Goal: Use online tool/utility: Utilize a website feature to perform a specific function

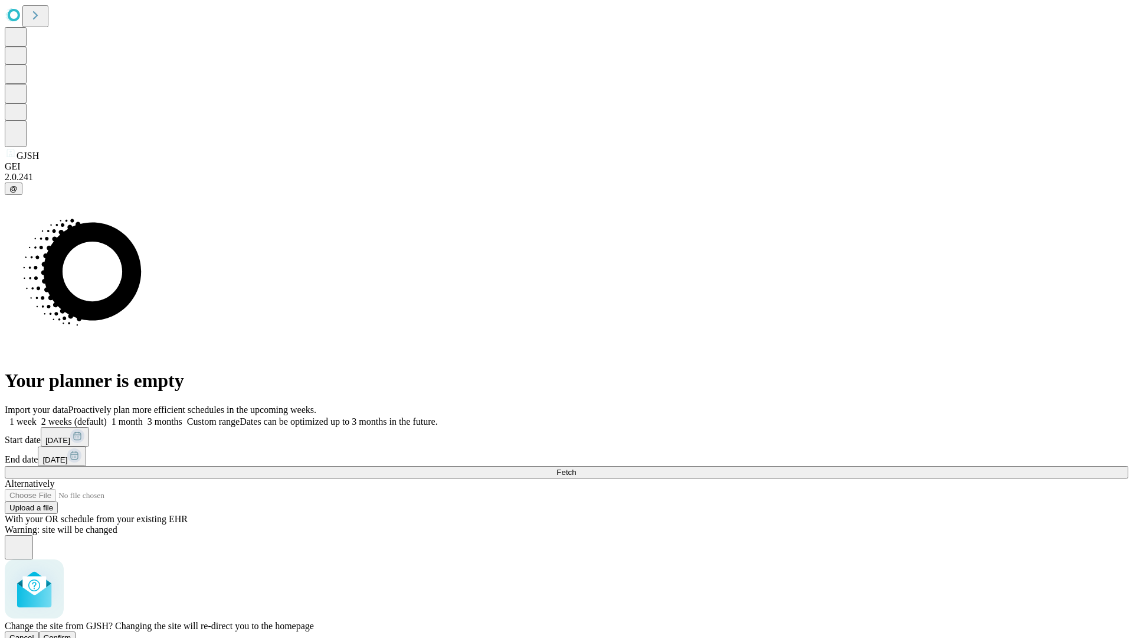
click at [71, 633] on span "Confirm" at bounding box center [58, 637] width 28 height 9
click at [107, 416] on label "2 weeks (default)" at bounding box center [72, 421] width 70 height 10
click at [576, 468] on span "Fetch" at bounding box center [566, 472] width 19 height 9
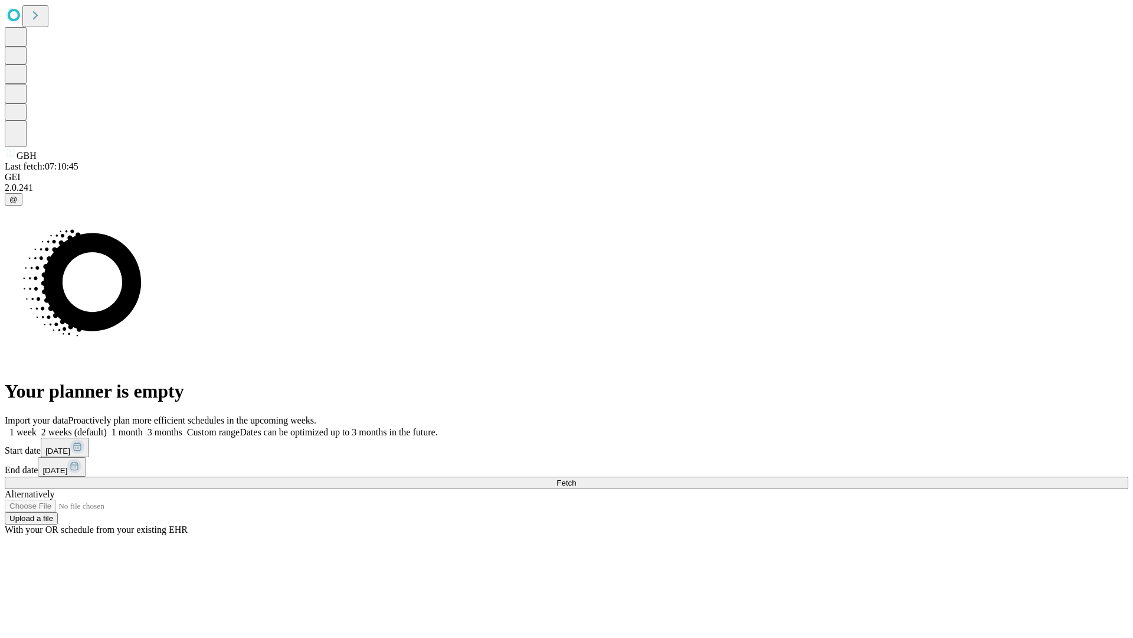
click at [107, 427] on label "2 weeks (default)" at bounding box center [72, 432] width 70 height 10
click at [576, 478] on span "Fetch" at bounding box center [566, 482] width 19 height 9
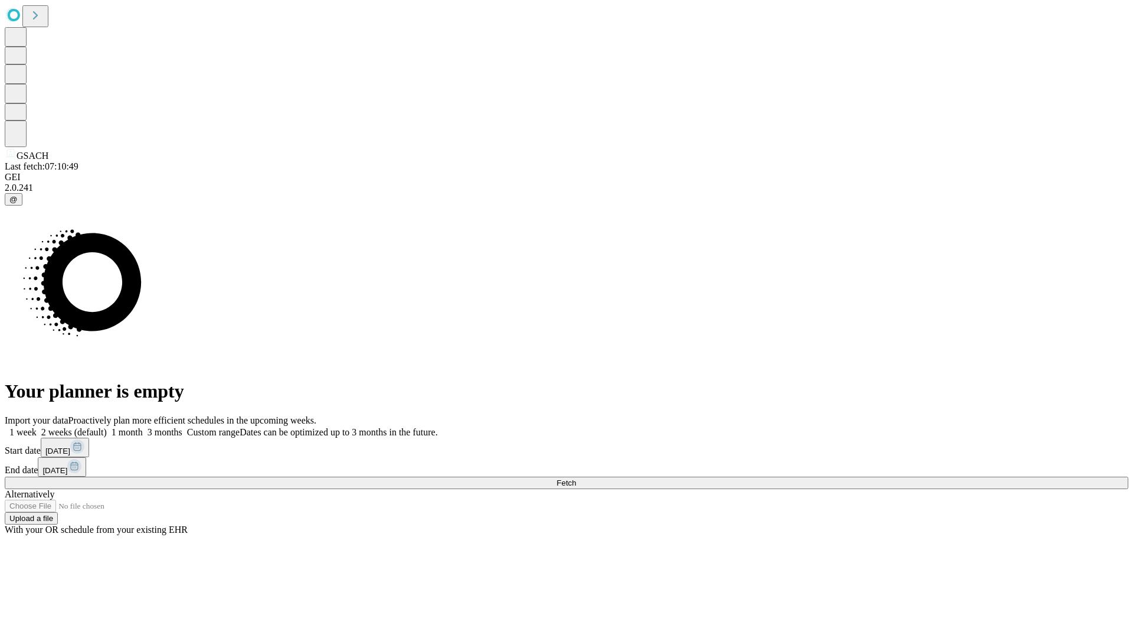
click at [107, 427] on label "2 weeks (default)" at bounding box center [72, 432] width 70 height 10
click at [576, 478] on span "Fetch" at bounding box center [566, 482] width 19 height 9
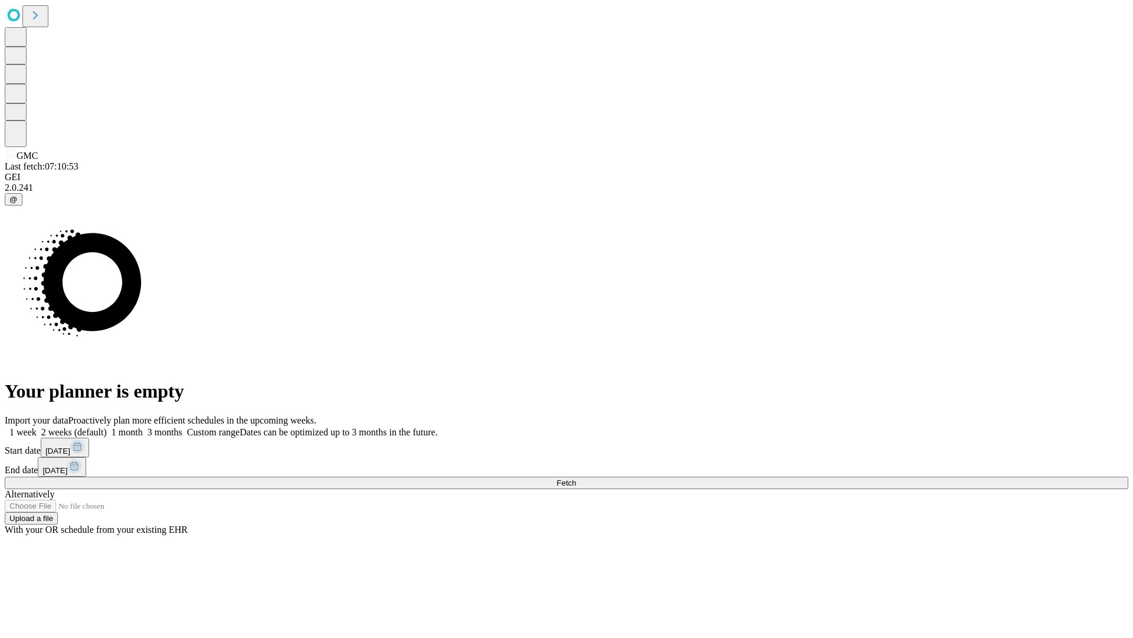
click at [576, 478] on span "Fetch" at bounding box center [566, 482] width 19 height 9
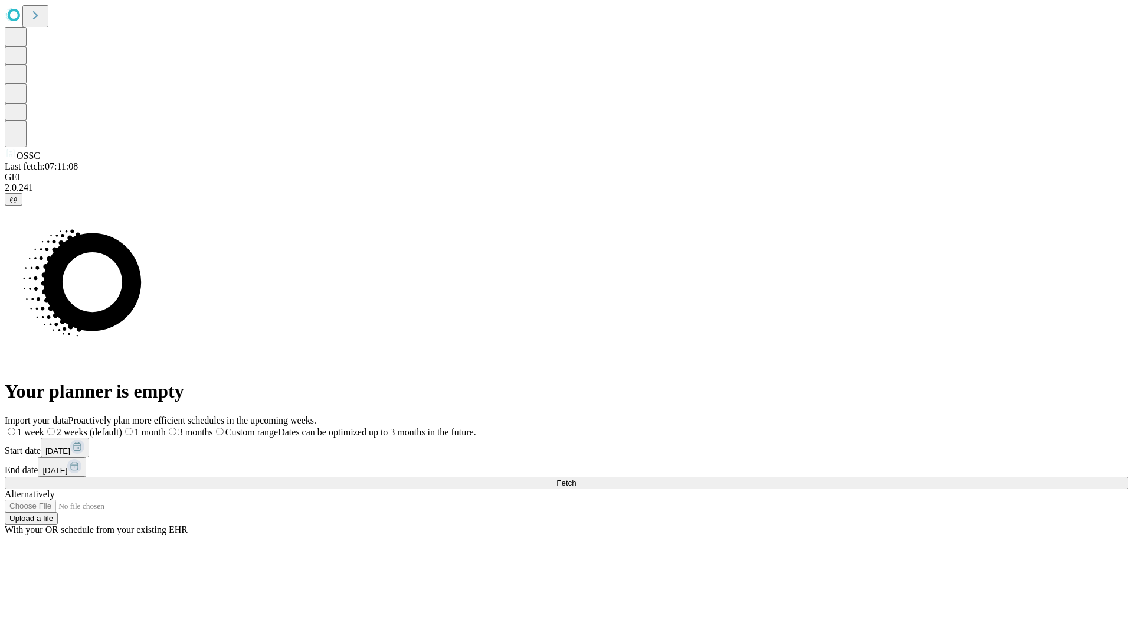
click at [576, 478] on span "Fetch" at bounding box center [566, 482] width 19 height 9
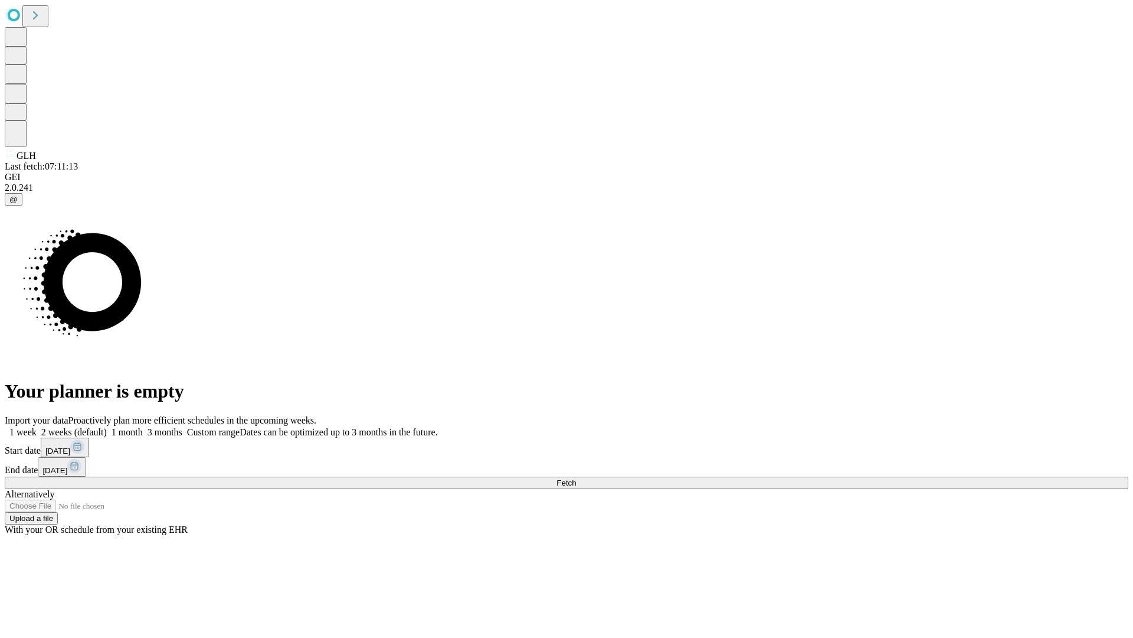
click at [576, 478] on span "Fetch" at bounding box center [566, 482] width 19 height 9
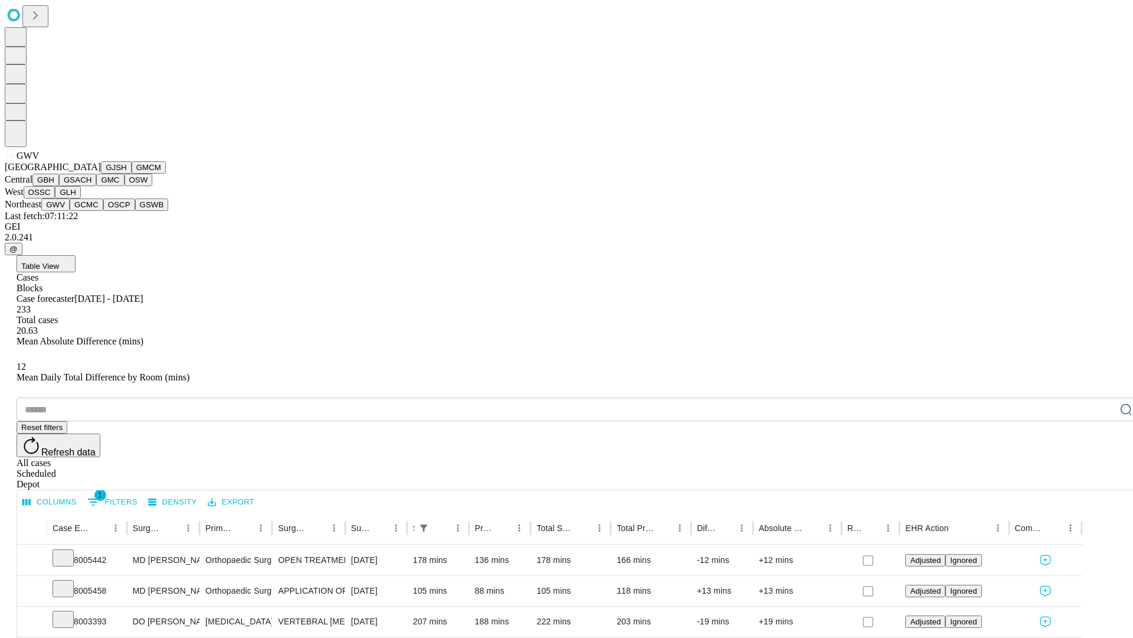
click at [92, 211] on button "GCMC" at bounding box center [87, 204] width 34 height 12
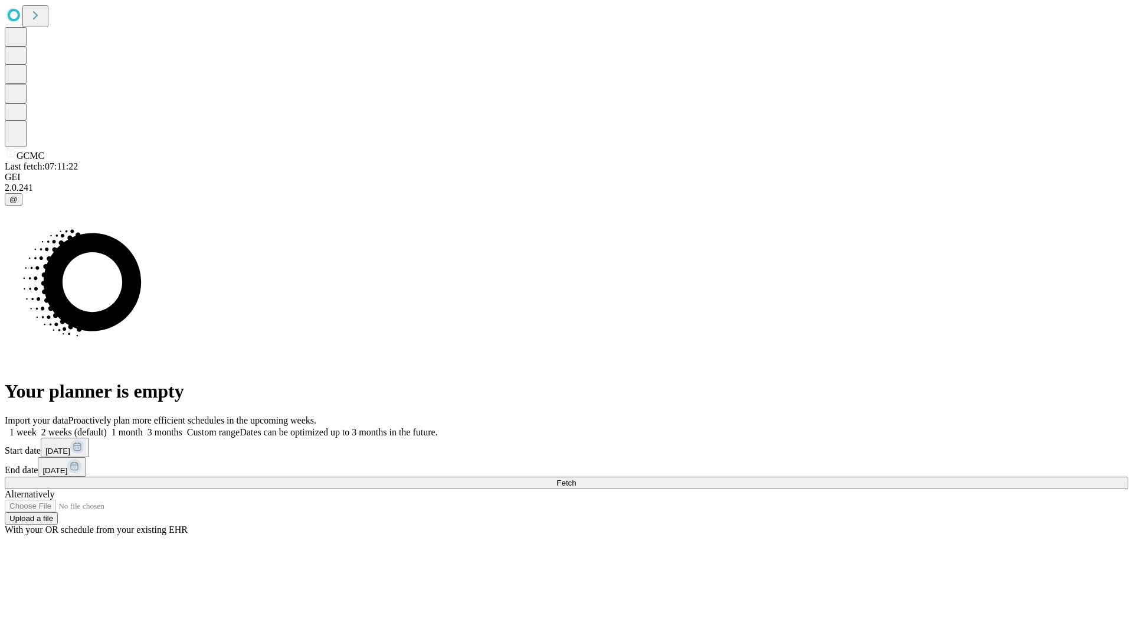
click at [107, 427] on label "2 weeks (default)" at bounding box center [72, 432] width 70 height 10
click at [576, 478] on span "Fetch" at bounding box center [566, 482] width 19 height 9
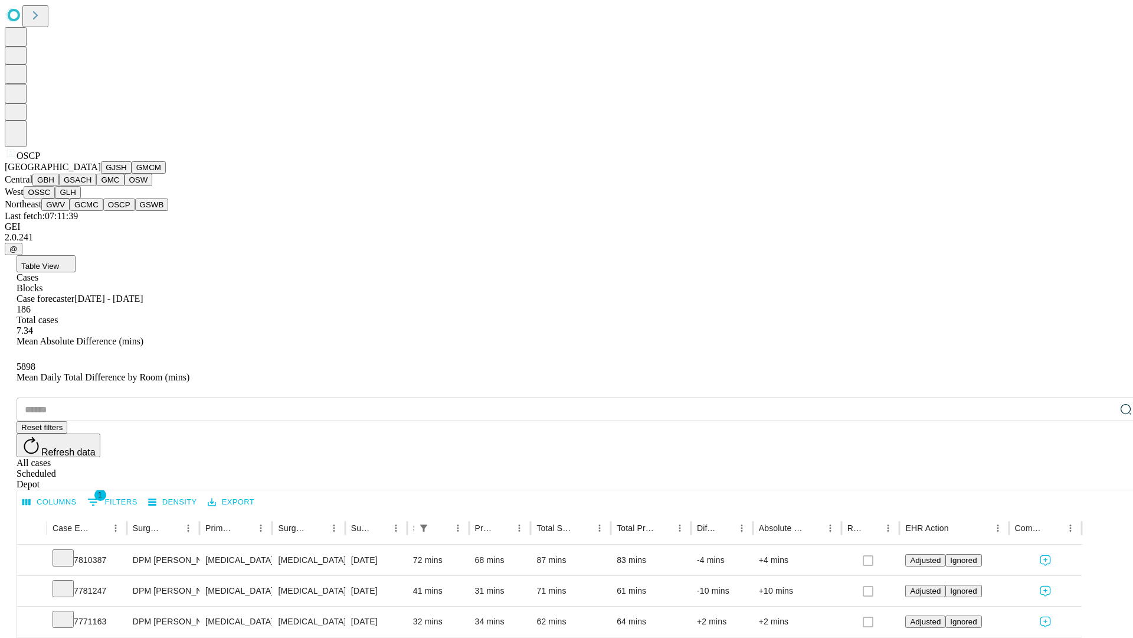
click at [135, 211] on button "GSWB" at bounding box center [152, 204] width 34 height 12
